Goal: Task Accomplishment & Management: Use online tool/utility

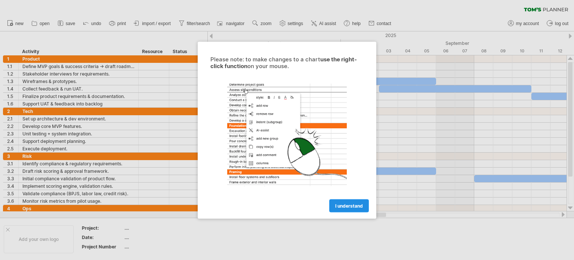
click at [356, 208] on span "I understand" at bounding box center [349, 206] width 28 height 6
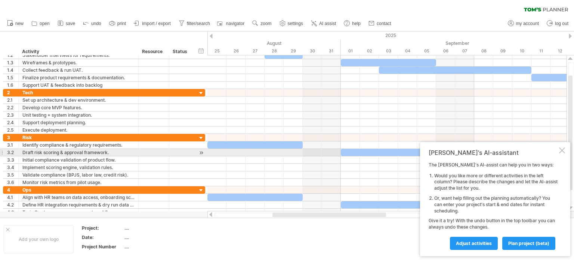
click at [560, 151] on div at bounding box center [562, 150] width 6 height 6
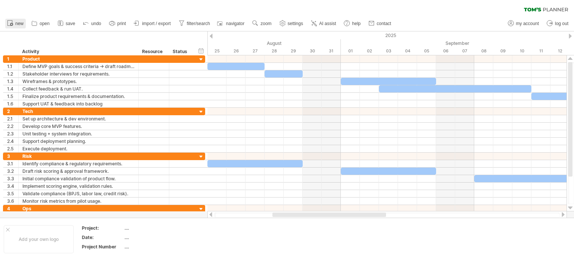
click at [18, 24] on span "new" at bounding box center [19, 23] width 8 height 5
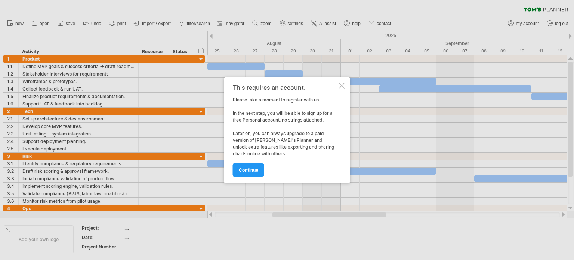
drag, startPoint x: 344, startPoint y: 82, endPoint x: 325, endPoint y: 83, distance: 19.1
click at [343, 83] on div at bounding box center [342, 86] width 6 height 6
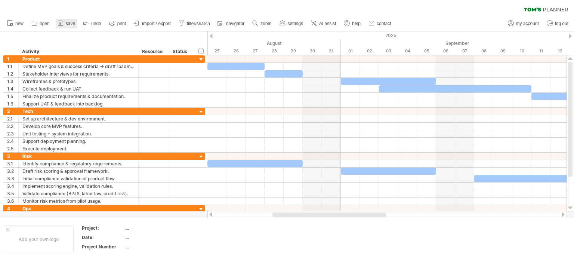
click at [63, 25] on icon at bounding box center [60, 23] width 5 height 5
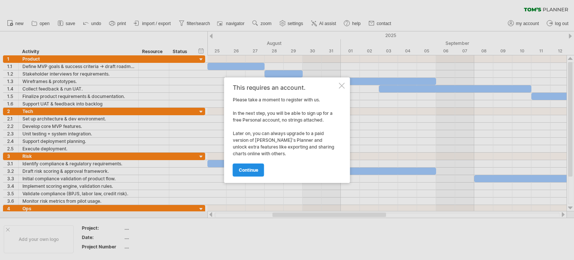
click at [251, 169] on span "continue" at bounding box center [248, 170] width 19 height 6
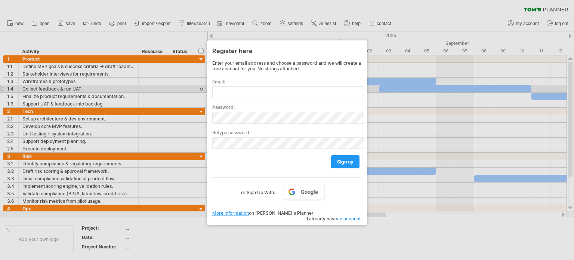
click at [229, 86] on div "Email:" at bounding box center [286, 85] width 149 height 25
click at [230, 89] on input "text" at bounding box center [288, 92] width 152 height 12
click at [240, 92] on input "**********" at bounding box center [288, 92] width 152 height 12
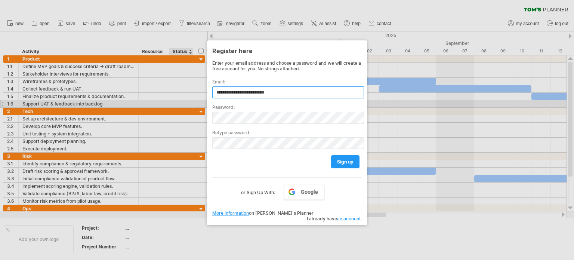
type input "**********"
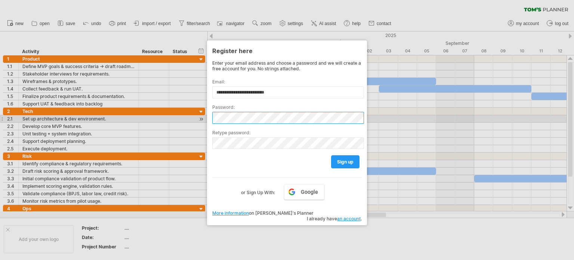
click at [153, 121] on div "Trying to reach [DOMAIN_NAME] Connected again... 0% clear filter new 1" at bounding box center [287, 130] width 574 height 260
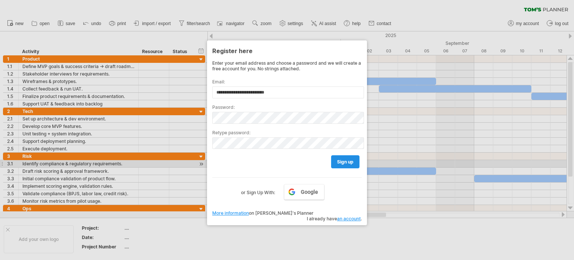
click at [345, 162] on span "sign up" at bounding box center [345, 162] width 16 height 6
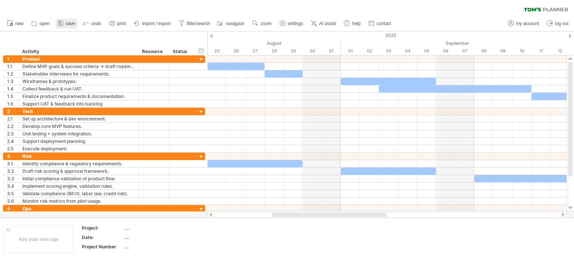
click at [70, 24] on span "save" at bounding box center [70, 23] width 9 height 5
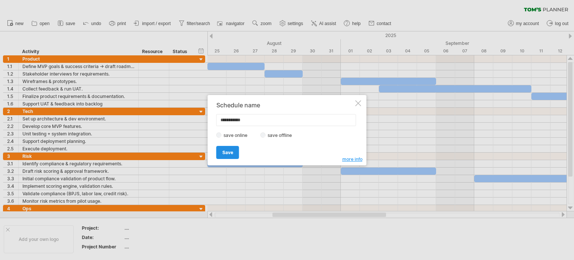
click at [223, 151] on span "Save" at bounding box center [227, 152] width 11 height 6
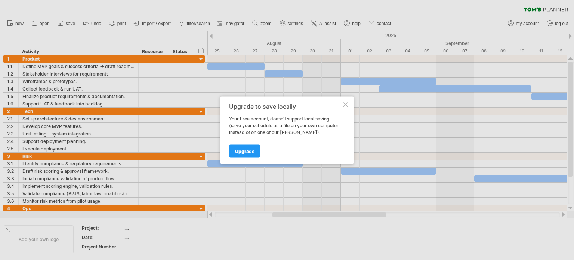
click at [348, 107] on div at bounding box center [346, 104] width 6 height 6
